Goal: Transaction & Acquisition: Purchase product/service

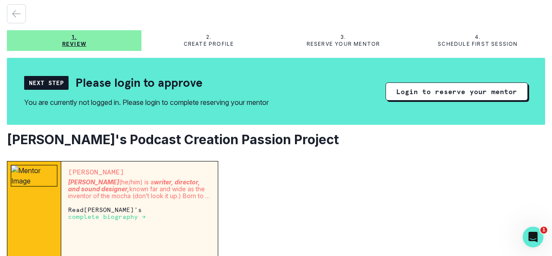
scroll to position [43, 0]
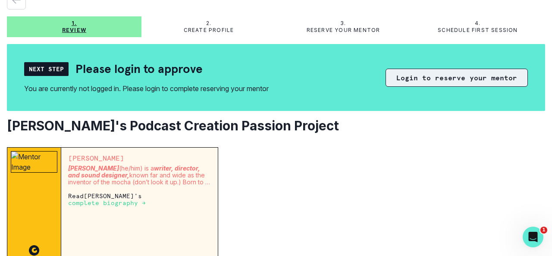
click at [422, 77] on button "Login to reserve your mentor" at bounding box center [457, 78] width 142 height 18
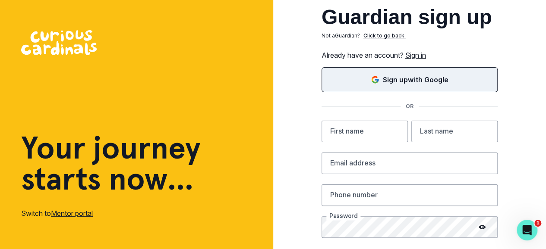
click at [378, 80] on icon "Sign in with Google (GSuite)" at bounding box center [375, 80] width 9 height 9
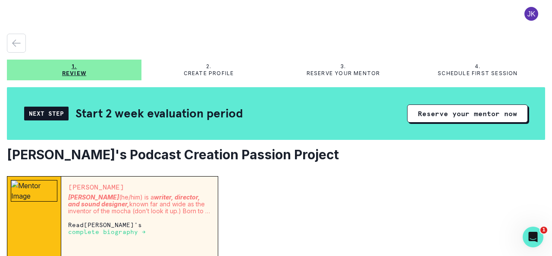
click at [49, 114] on div "Next Step" at bounding box center [46, 114] width 44 height 14
click at [341, 68] on p "3." at bounding box center [344, 66] width 6 height 7
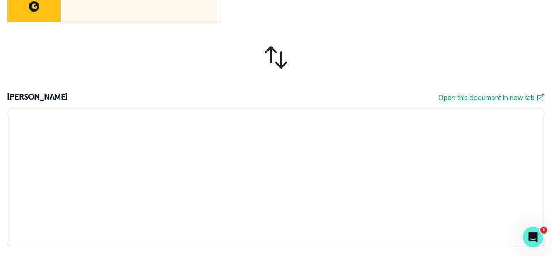
scroll to position [273, 0]
click at [533, 237] on icon "Open Intercom Messenger" at bounding box center [532, 236] width 14 height 14
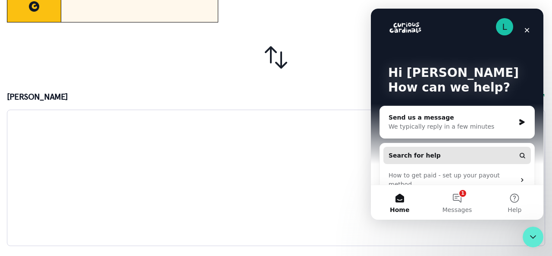
scroll to position [0, 0]
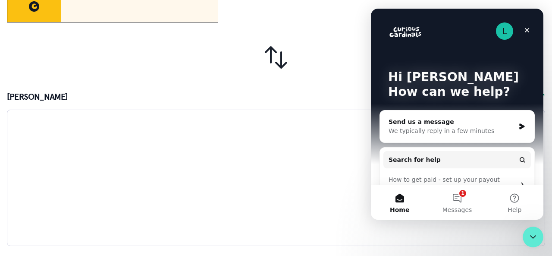
click at [331, 27] on div "[PERSON_NAME] [PERSON_NAME] (he/him) is a writer, director, and sound designer,…" at bounding box center [276, 74] width 539 height 343
click at [529, 30] on icon "Close" at bounding box center [527, 30] width 7 height 7
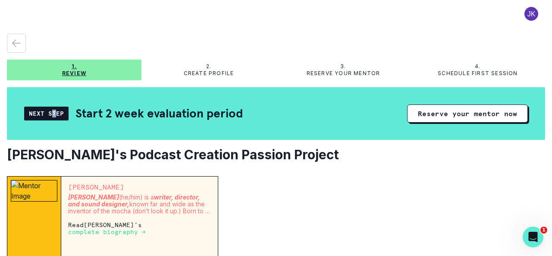
click at [54, 112] on div "Next Step" at bounding box center [46, 114] width 44 height 14
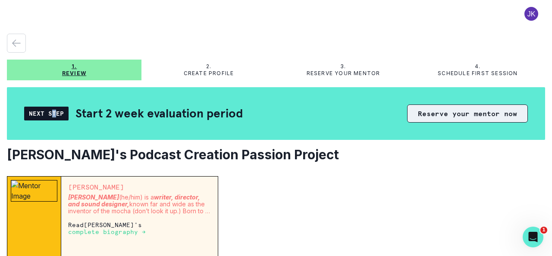
click at [465, 113] on button "Reserve your mentor now" at bounding box center [467, 113] width 121 height 18
